Goal: Entertainment & Leisure: Browse casually

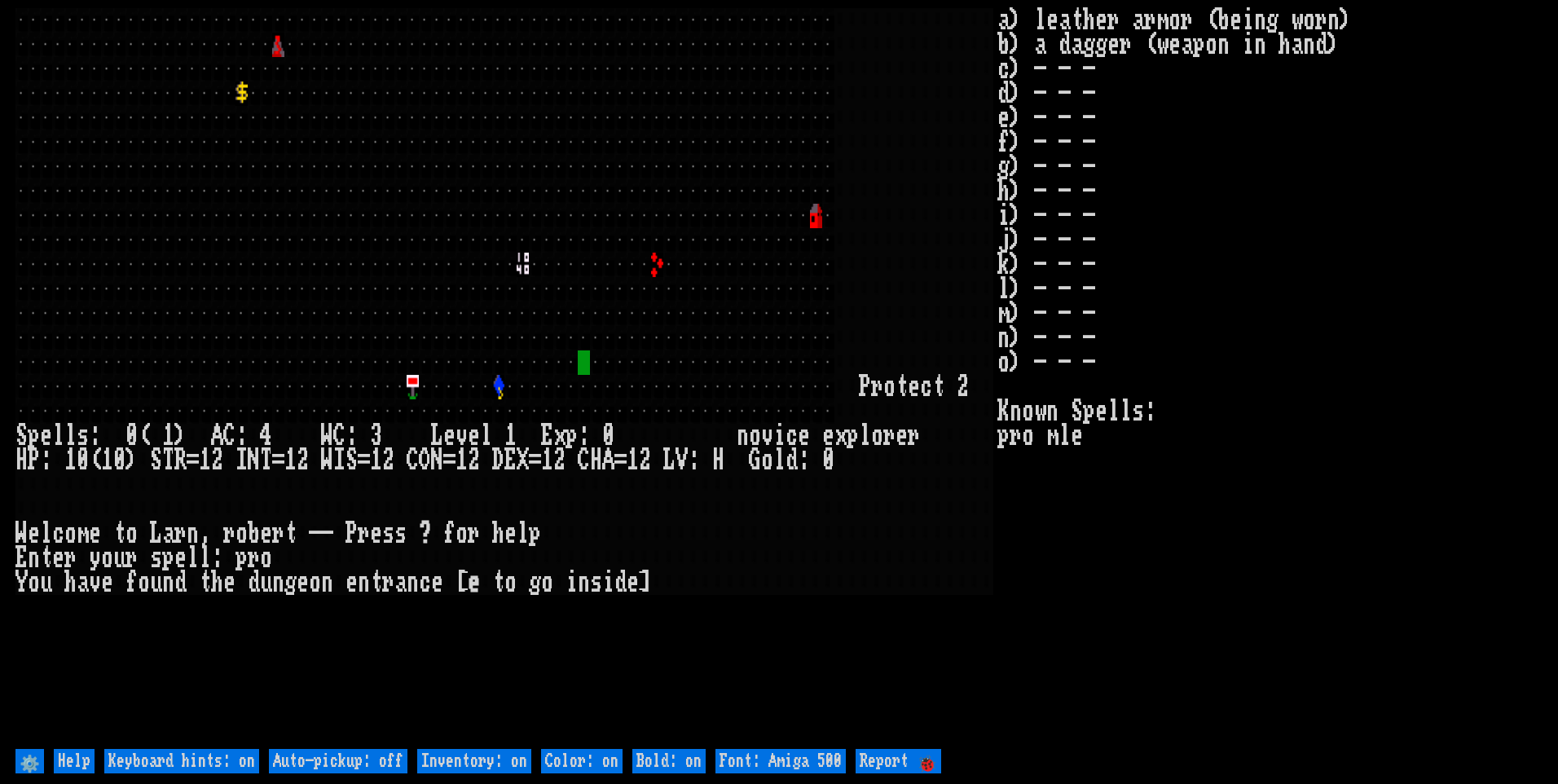
click at [365, 762] on off "Auto-pickup: off" at bounding box center [338, 760] width 139 height 25
type off "Auto-pickup: on"
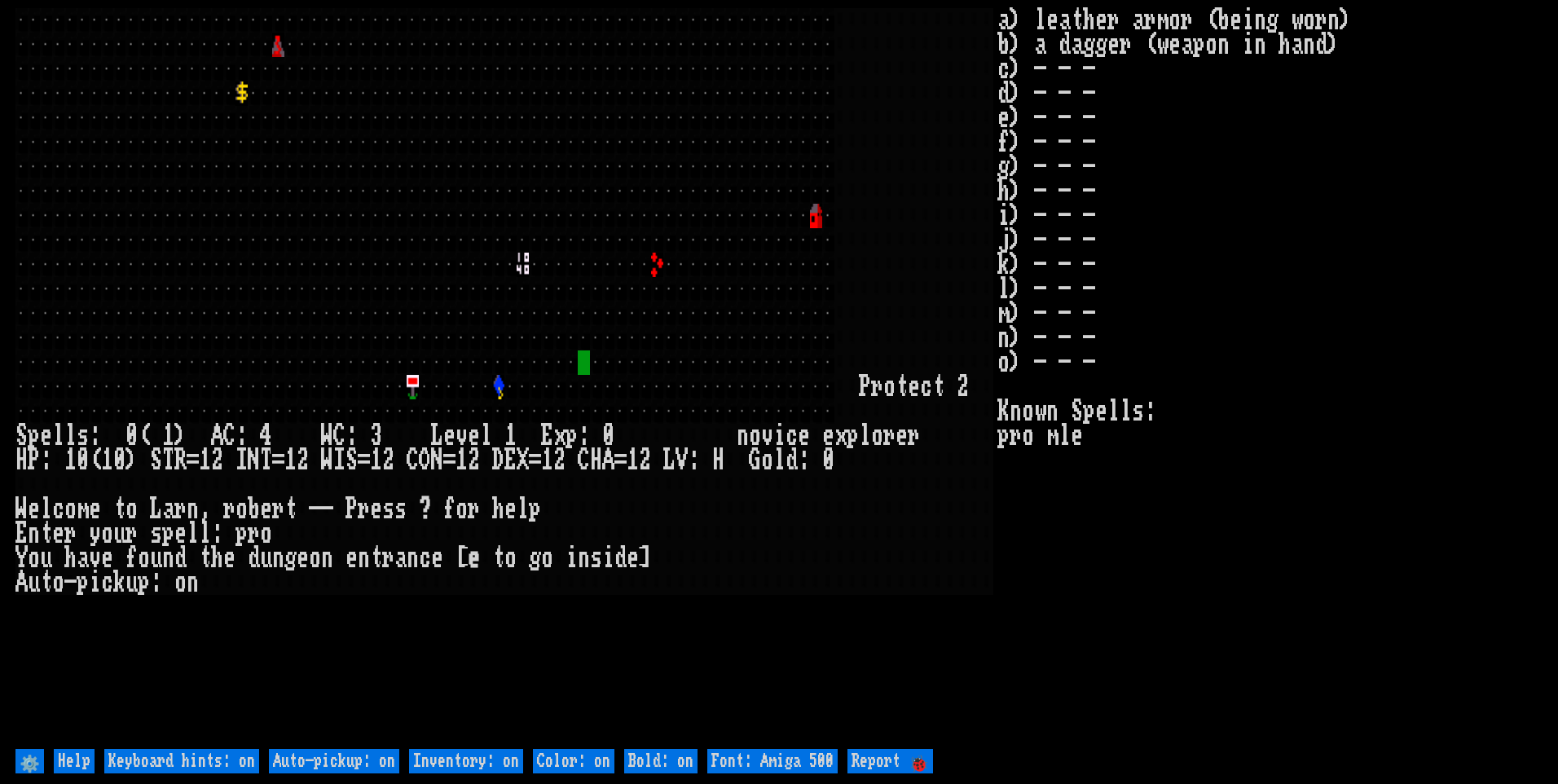
click at [481, 761] on on "Inventory: on" at bounding box center [465, 760] width 114 height 25
type on "Inventory: off"
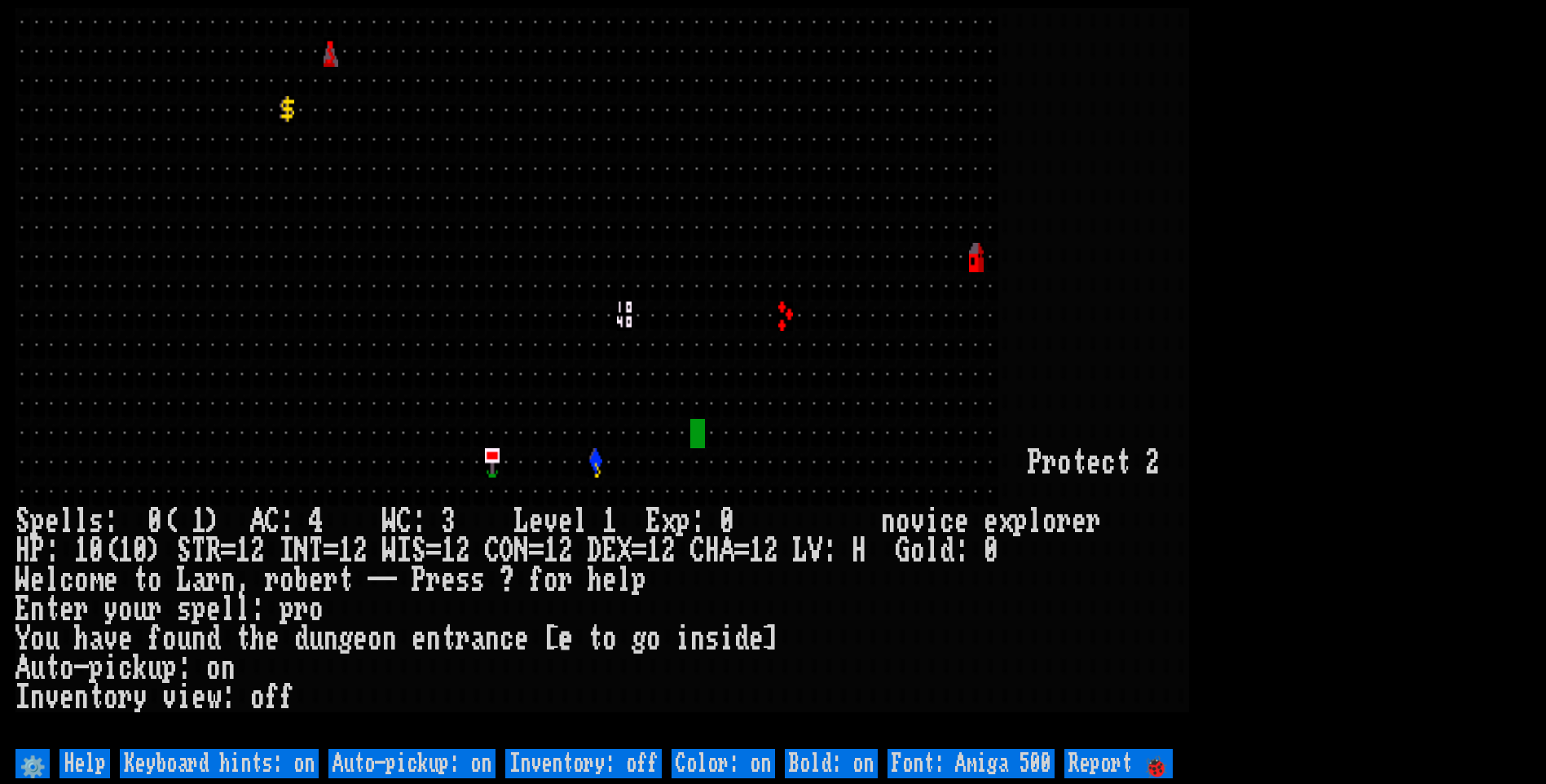
click at [1044, 757] on 500 "Font: Amiga 500" at bounding box center [971, 763] width 167 height 29
type 500 "Font: Amiga 1200"
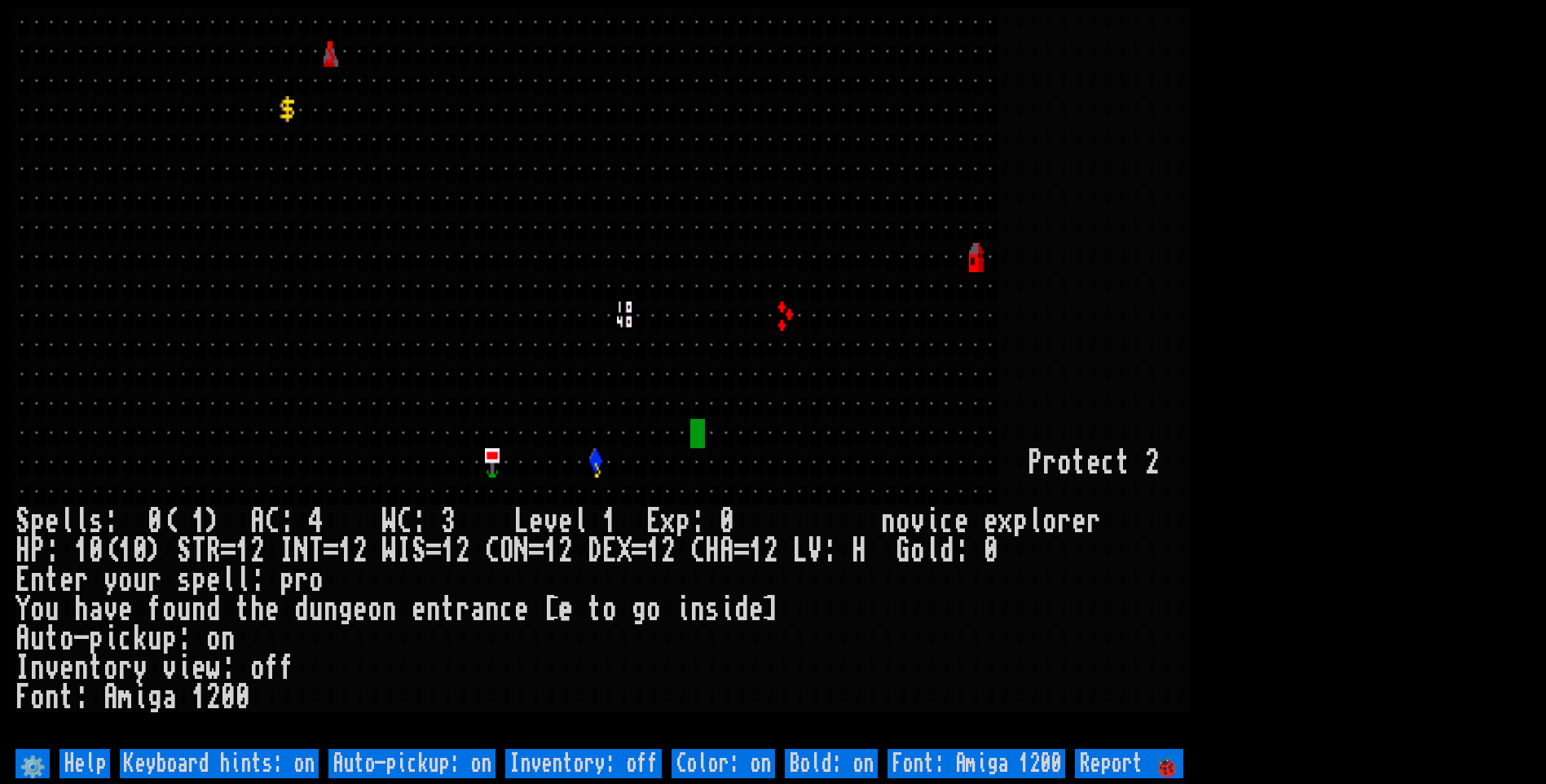
click at [1292, 375] on larn at bounding box center [773, 376] width 1516 height 736
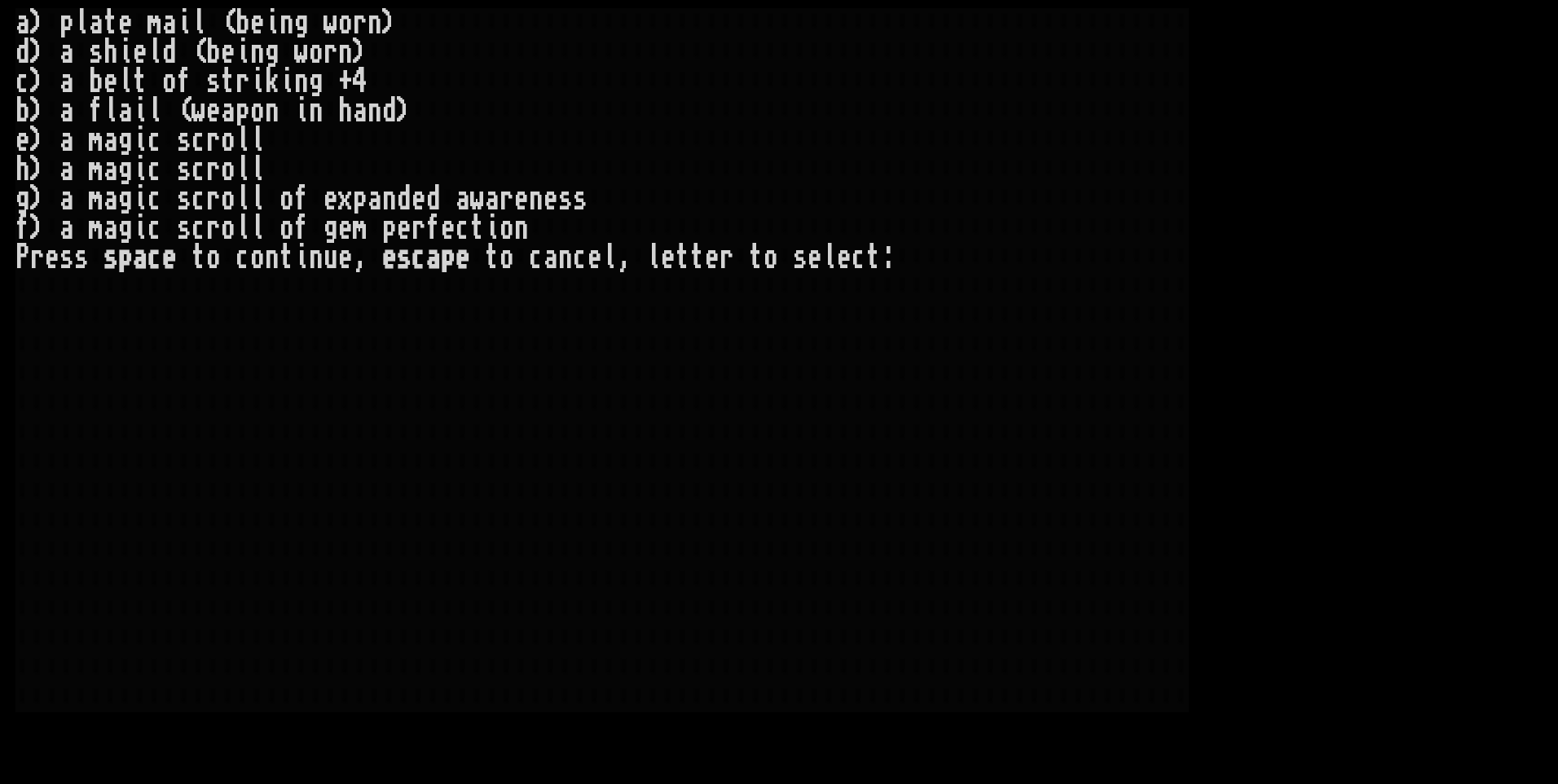
click at [913, 82] on div at bounding box center [917, 82] width 15 height 29
